Goal: Check status

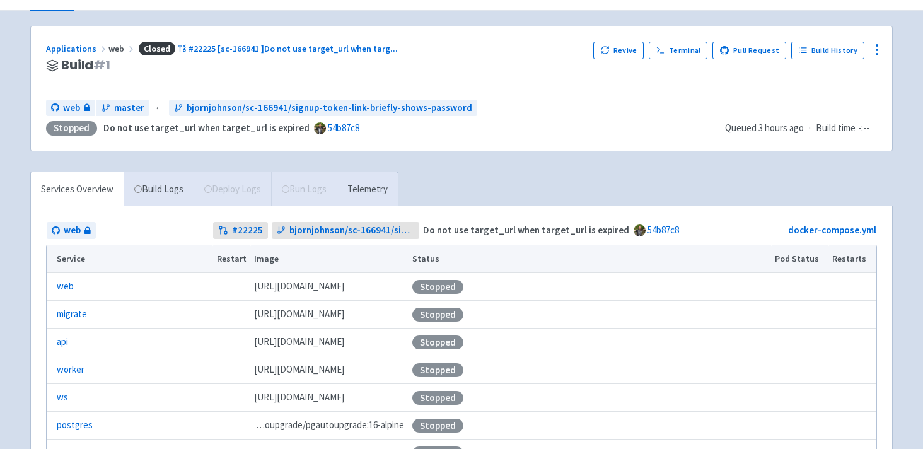
scroll to position [50, 0]
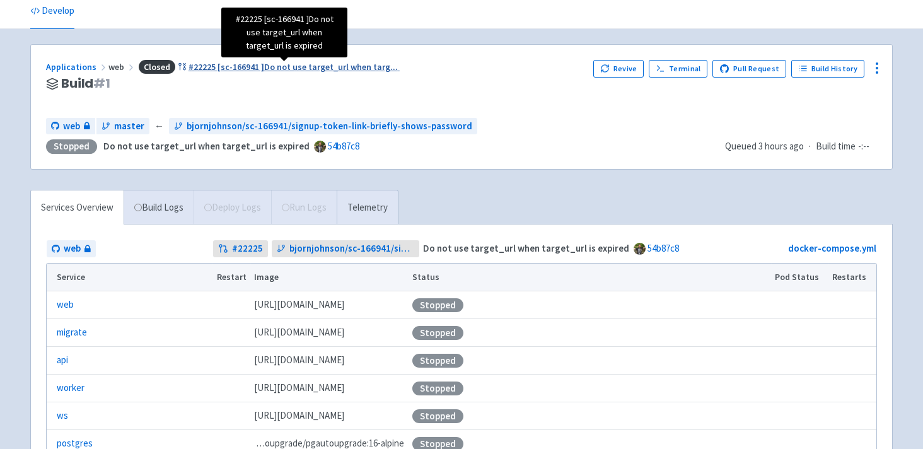
click at [244, 64] on span "#22225 [sc-166941 ]Do not use target_url when targ ..." at bounding box center [293, 66] width 209 height 11
